Goal: Task Accomplishment & Management: Use online tool/utility

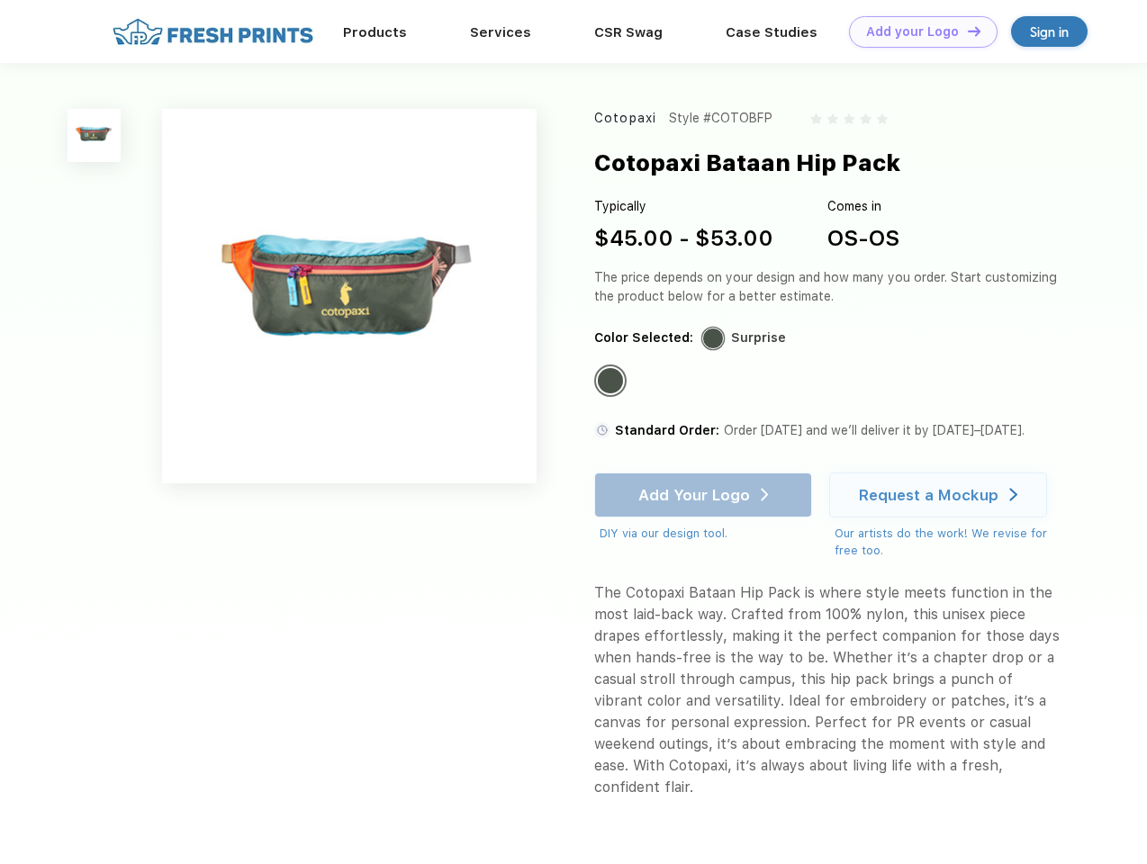
click at [917, 32] on link "Add your Logo Design Tool" at bounding box center [923, 32] width 149 height 32
click at [0, 0] on div "Design Tool" at bounding box center [0, 0] width 0 height 0
click at [966, 31] on link "Add your Logo Design Tool" at bounding box center [923, 32] width 149 height 32
click at [95, 135] on img at bounding box center [94, 135] width 53 height 53
click at [612, 382] on div "Standard Color" at bounding box center [610, 380] width 25 height 25
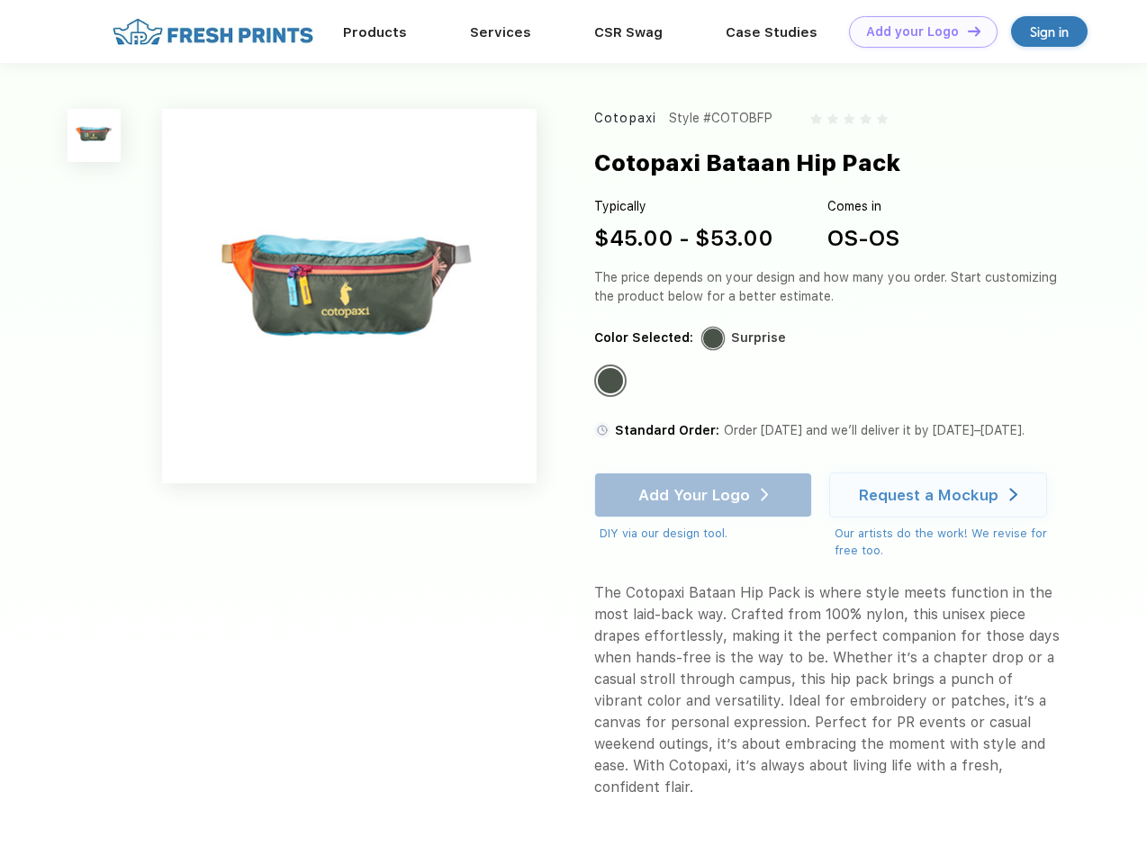
click at [705, 495] on div "Add Your Logo DIY via our design tool. Ah shoot! This product isn't up in our d…" at bounding box center [703, 508] width 218 height 70
click at [941, 495] on div "Request a Mockup" at bounding box center [929, 495] width 140 height 18
